Goal: Task Accomplishment & Management: Complete application form

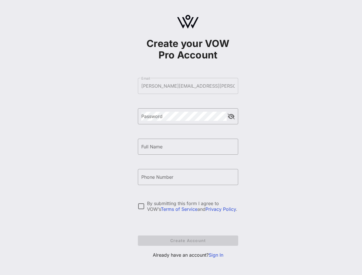
click at [188, 86] on form "​ Email [PERSON_NAME][EMAIL_ADDRESS][PERSON_NAME][DOMAIN_NAME] ​ Password ​ Ful…" at bounding box center [188, 161] width 100 height 179
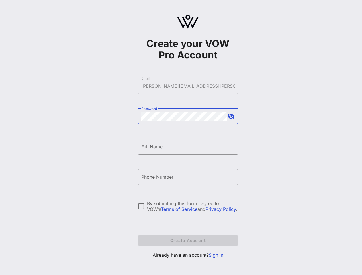
click at [231, 117] on button "append icon" at bounding box center [231, 117] width 7 height 6
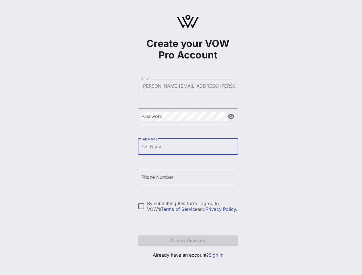
click at [188, 147] on input "Full Name" at bounding box center [187, 146] width 93 height 9
click at [188, 177] on input "Phone Number" at bounding box center [187, 177] width 93 height 9
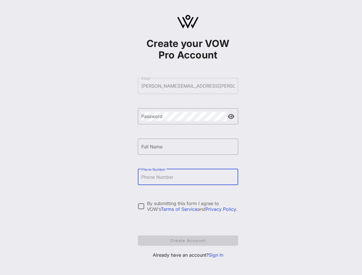
click at [188, 206] on div "By submitting this form I agree to VOW’s Terms of Service and Privacy Policy ." at bounding box center [192, 206] width 91 height 11
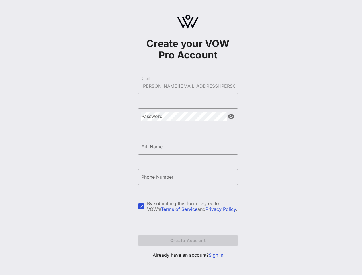
click at [141, 206] on div at bounding box center [141, 207] width 10 height 10
click at [193, 206] on div "By submitting this form I agree to VOW’s Terms of Service and Privacy Policy ." at bounding box center [192, 206] width 91 height 11
click at [188, 241] on form "​ Email [PERSON_NAME][EMAIL_ADDRESS][PERSON_NAME][DOMAIN_NAME] ​ Password ​ Ful…" at bounding box center [188, 161] width 100 height 179
